Goal: Task Accomplishment & Management: Complete application form

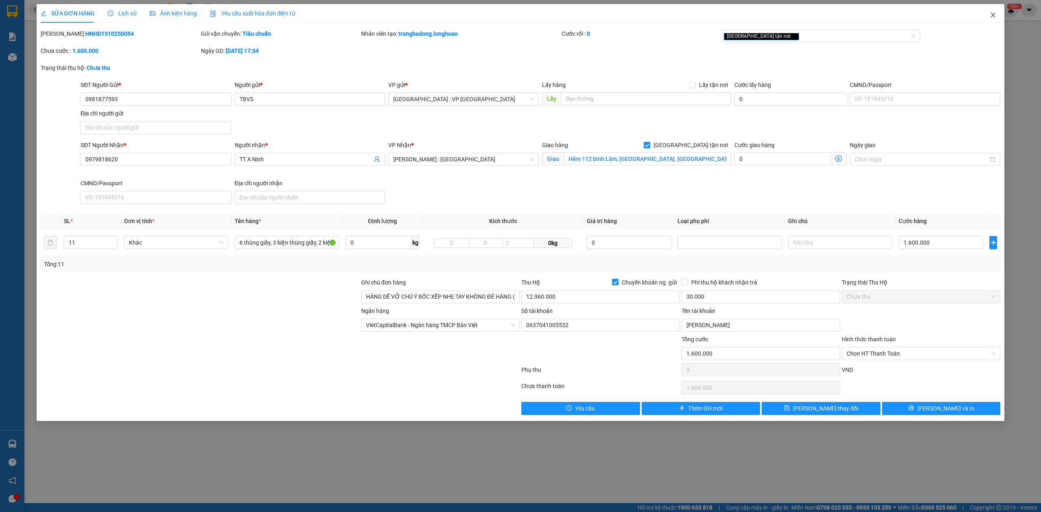
click at [994, 15] on icon "close" at bounding box center [992, 15] width 7 height 7
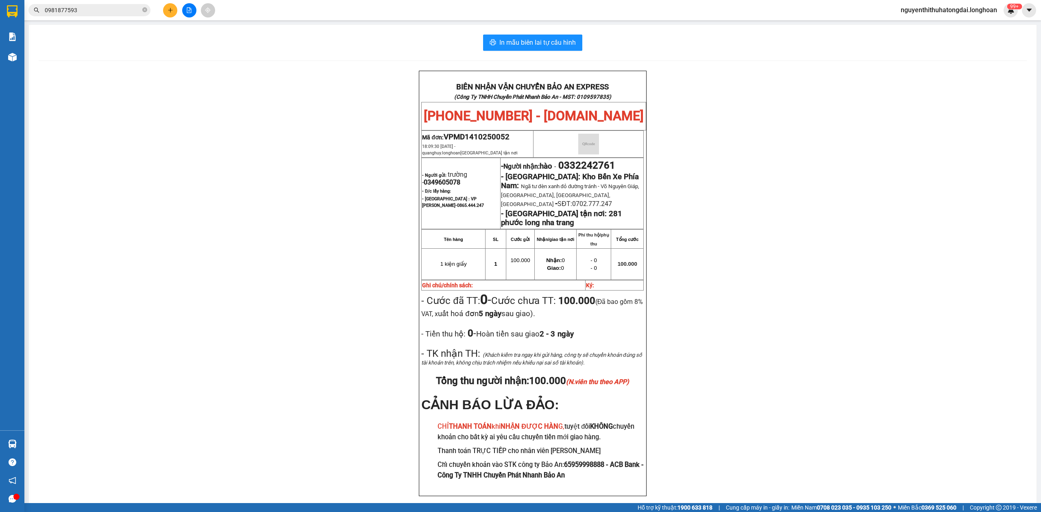
click at [67, 10] on input "0981877593" at bounding box center [93, 10] width 96 height 9
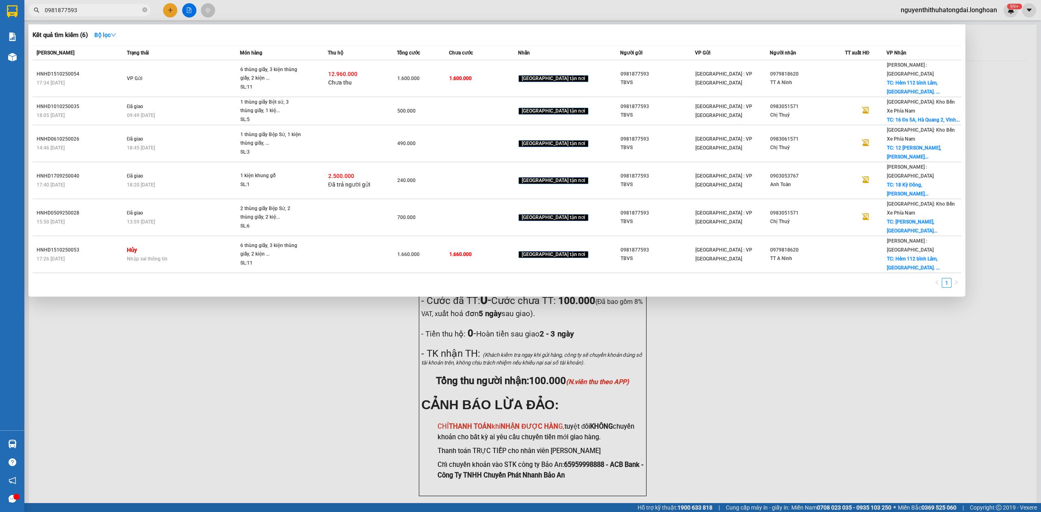
click at [67, 10] on input "0981877593" at bounding box center [93, 10] width 96 height 9
paste input "We will re-weigh the goods after bringing them back to the storage and re-quote…"
type input "We will re-weigh the goods after bringing them back to the storage and re-quote…"
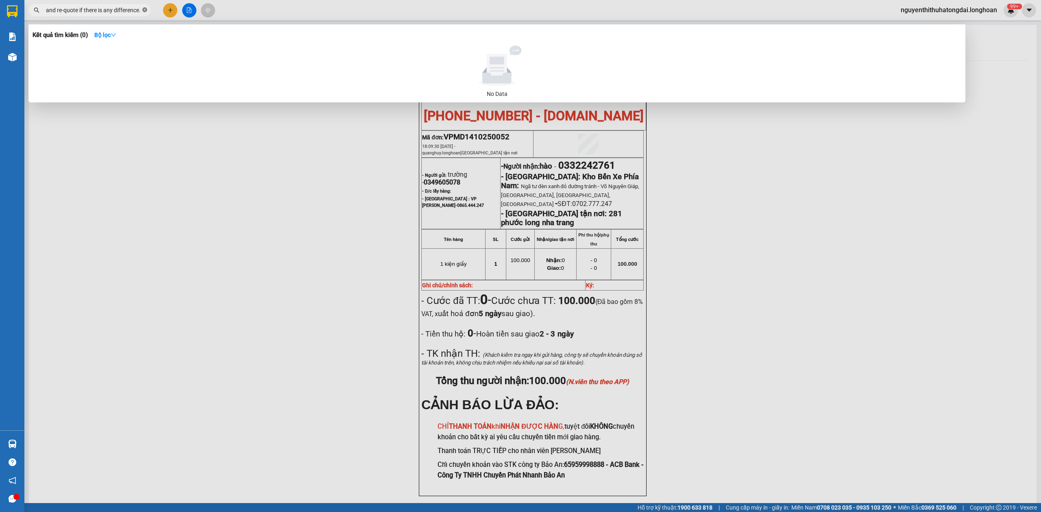
click at [145, 7] on span at bounding box center [144, 11] width 5 height 8
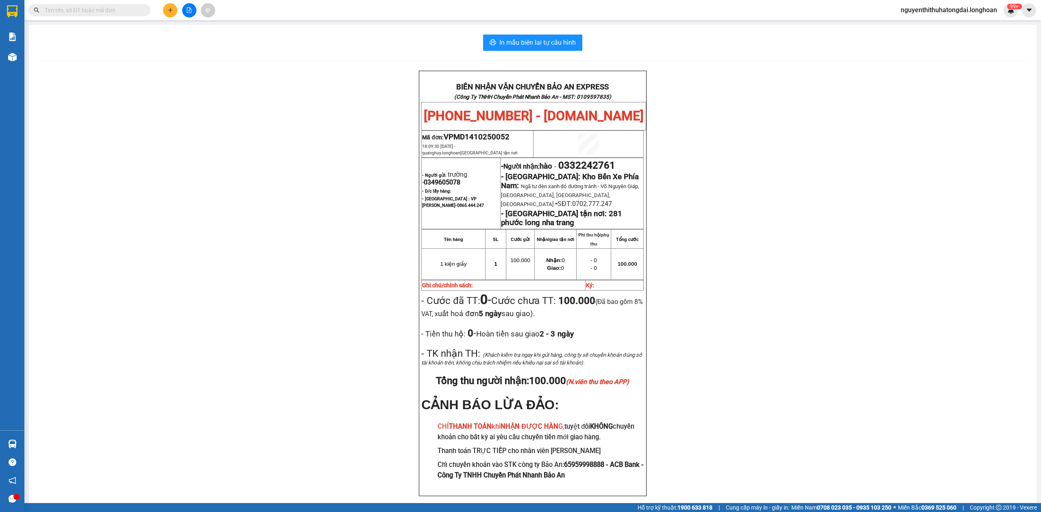
paste input "0935030295"
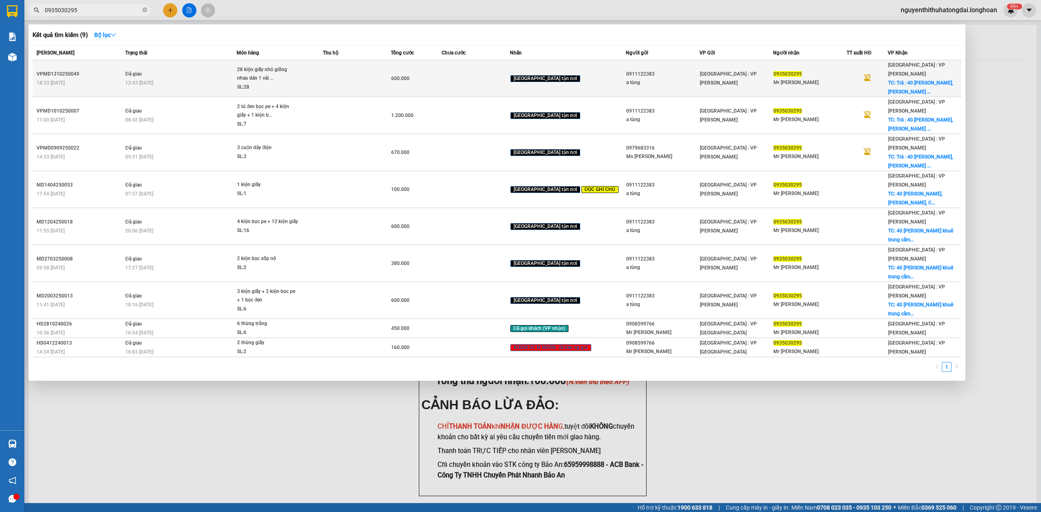
type input "0935030295"
click at [150, 80] on span "13:43 [DATE]" at bounding box center [139, 83] width 28 height 6
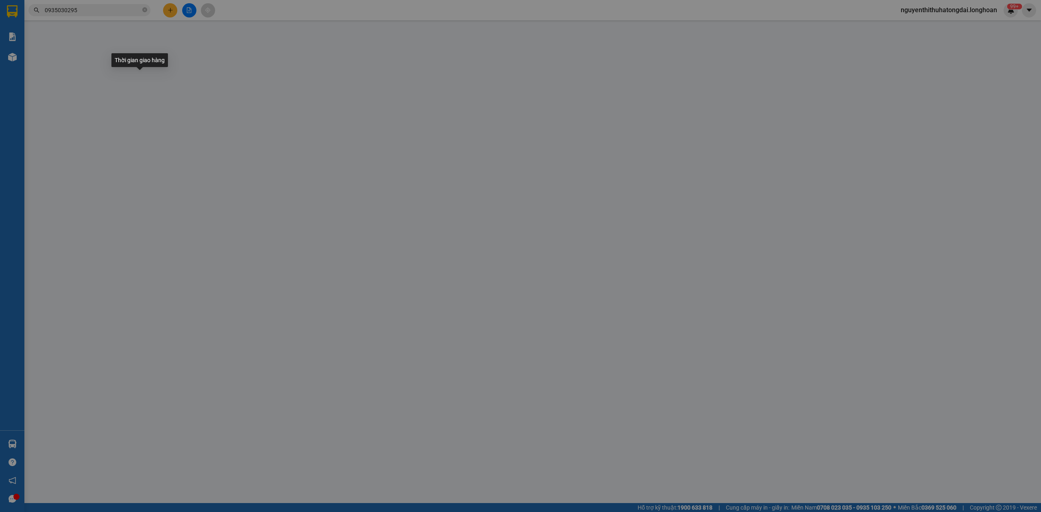
type input "0911122383"
type input "a tùng"
type input "0935030295"
type input "Mr [PERSON_NAME]"
checkbox input "true"
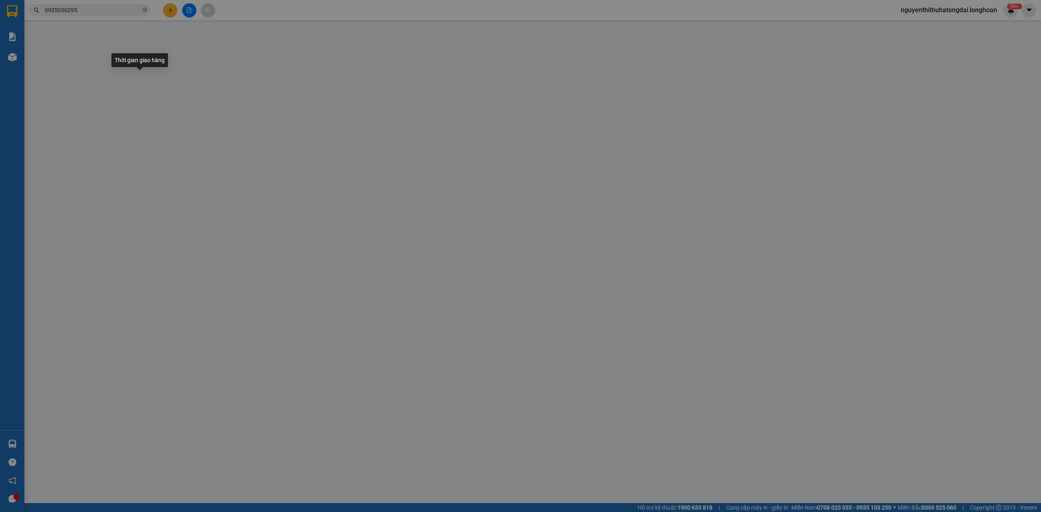
type input "Trả : 40 [PERSON_NAME], Cẩm Lệ , [GEOGRAPHIC_DATA]"
type input "hàng ko đồng kiểm giao nguyên kiện hư vỡ k đền"
type input "0"
type input "600.000"
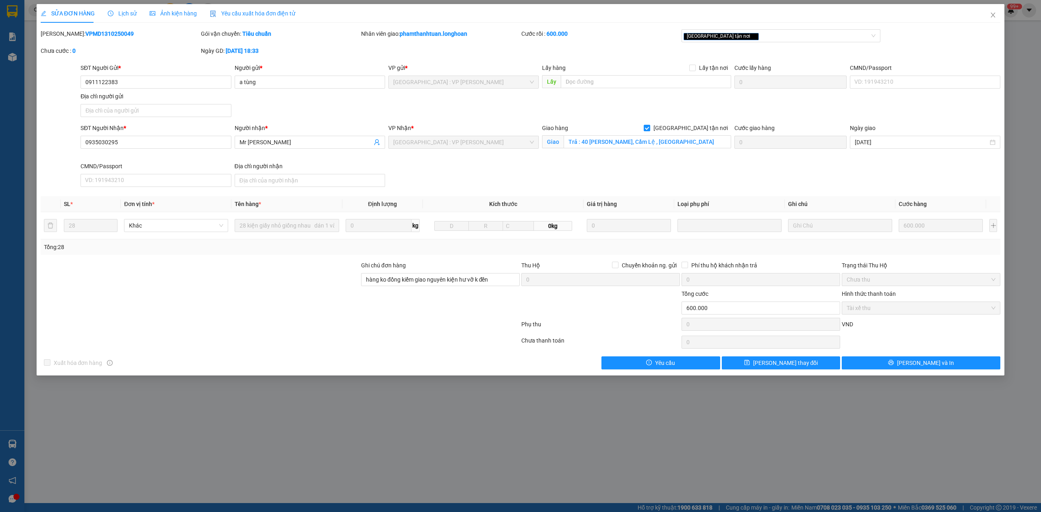
click at [93, 33] on b "VPMD1310250049" at bounding box center [109, 33] width 48 height 7
copy b "VPMD1310250049"
click at [992, 14] on icon "close" at bounding box center [992, 15] width 7 height 7
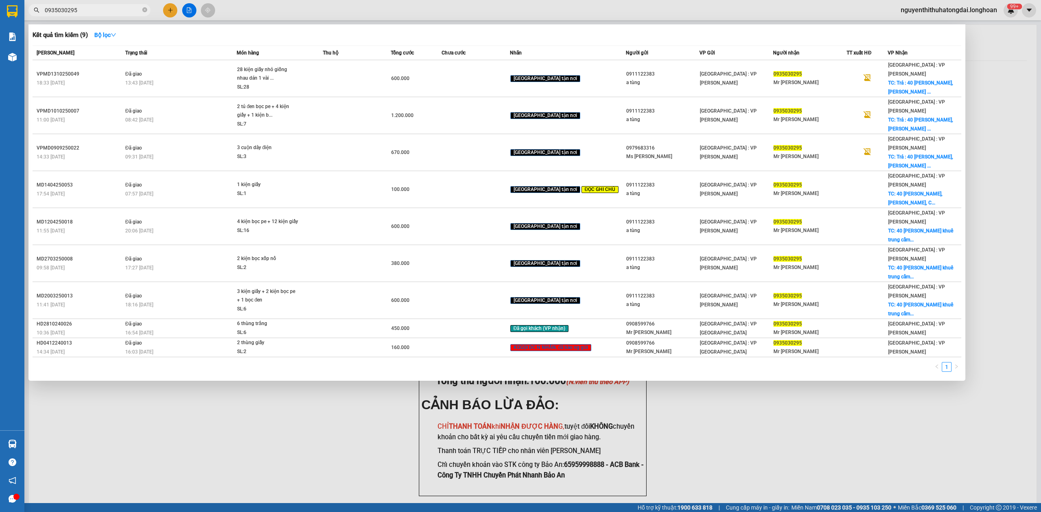
click at [78, 6] on input "0935030295" at bounding box center [93, 10] width 96 height 9
paste input "67133413"
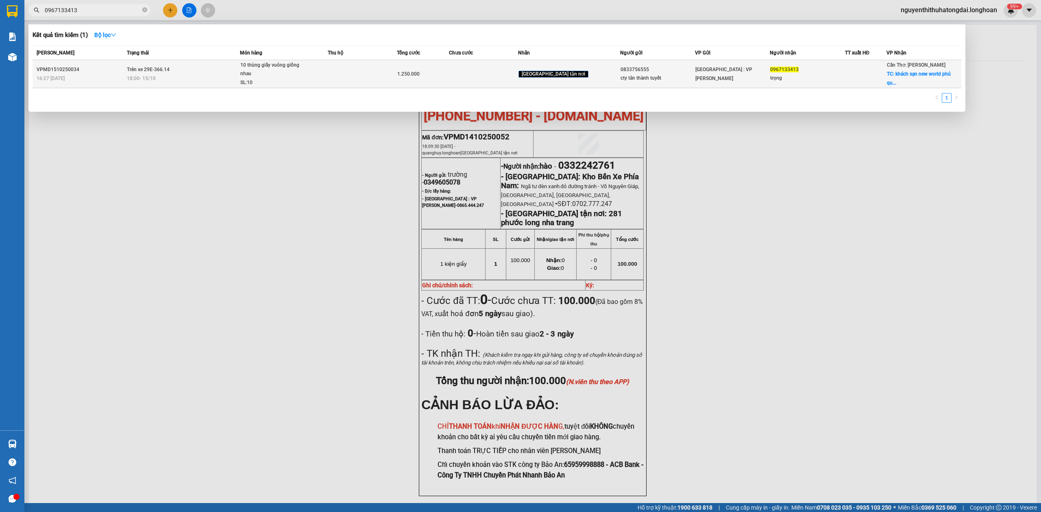
type input "0967133413"
click at [477, 85] on td at bounding box center [483, 74] width 69 height 28
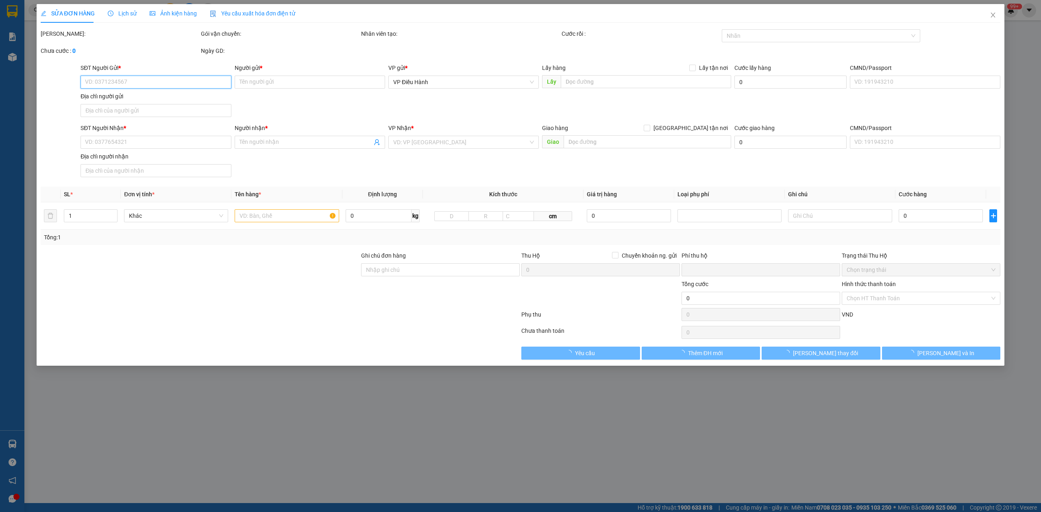
type input "0833756555"
type input "cty tân thành tuyết"
type input "0967133413"
type input "trọng"
checkbox input "true"
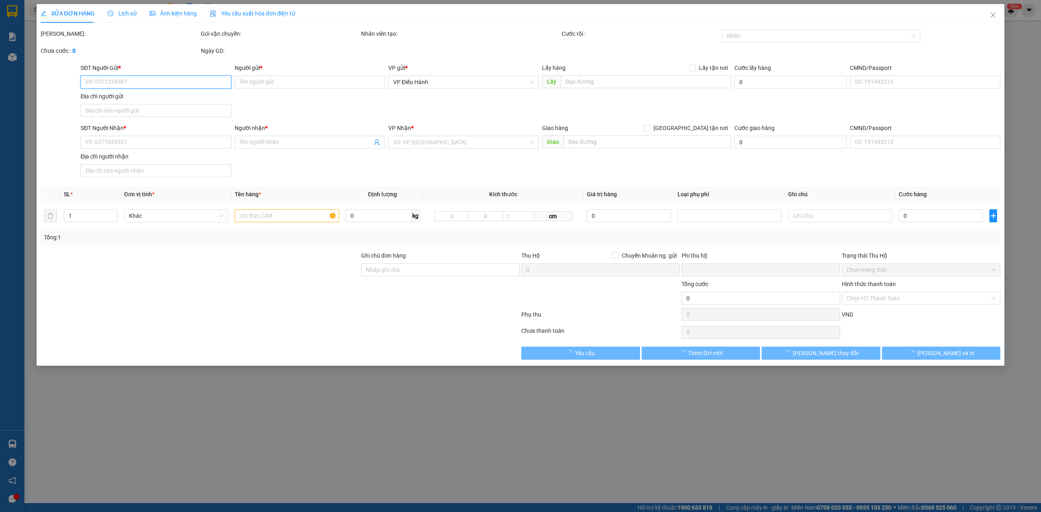
type input "khách sạn new world [GEOGRAPHIC_DATA] an [GEOGRAPHIC_DATA]"
type input "hàng ko đồng kiểm giao nguyên kiện hư vỡ k đền"
type input "0"
type input "1.250.000"
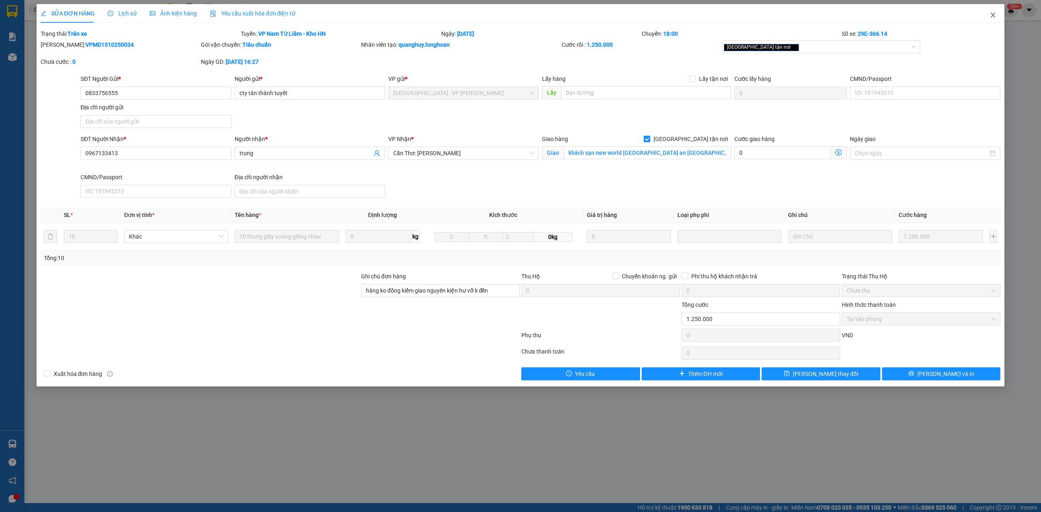
click at [993, 16] on icon "close" at bounding box center [993, 15] width 4 height 5
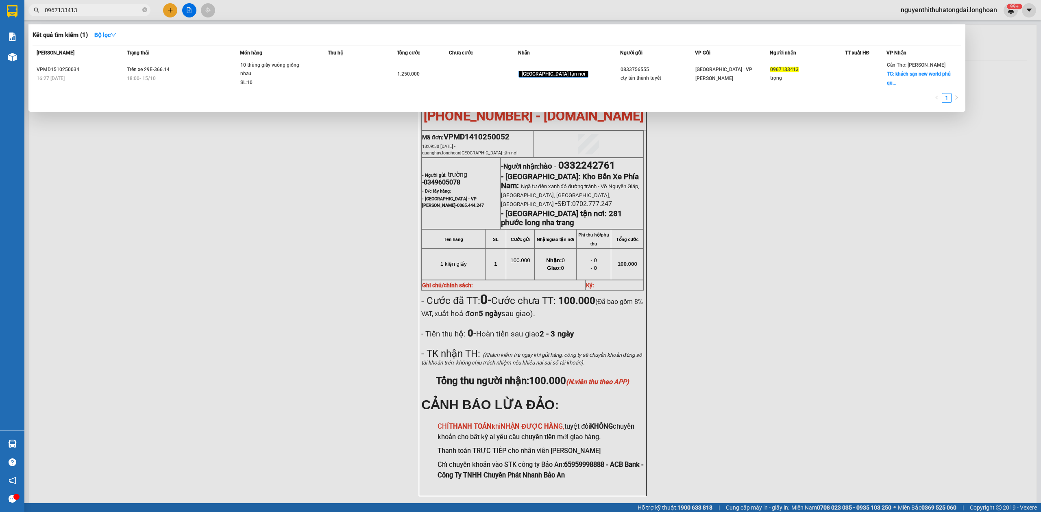
click at [95, 7] on input "0967133413" at bounding box center [93, 10] width 96 height 9
click at [95, 12] on input "0967133413" at bounding box center [93, 10] width 96 height 9
click at [94, 12] on input "0967133413" at bounding box center [93, 10] width 96 height 9
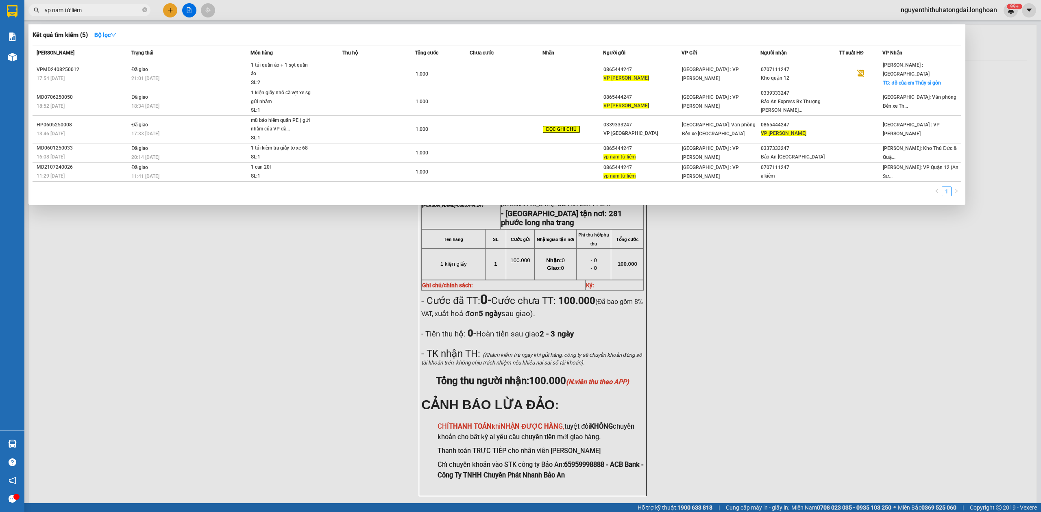
type input "vp nam từ liêm"
